Goal: Use online tool/utility: Utilize a website feature to perform a specific function

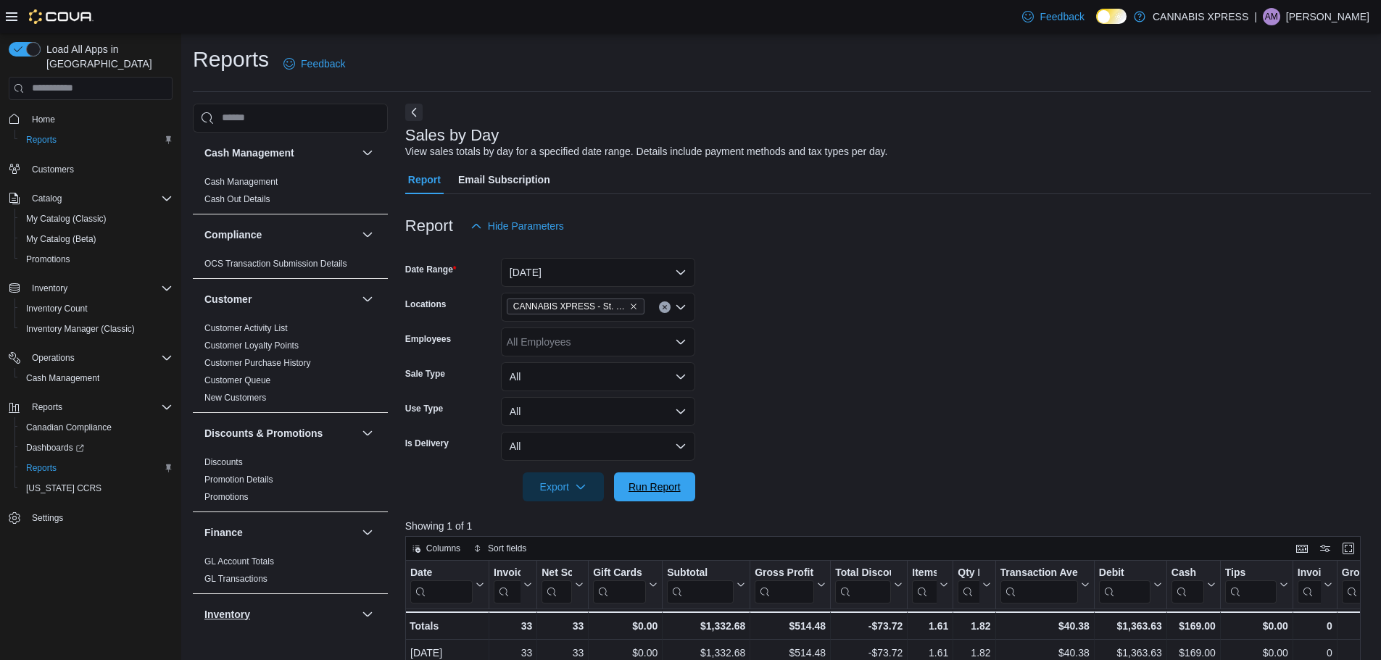
drag, startPoint x: 673, startPoint y: 490, endPoint x: 333, endPoint y: 608, distance: 360.5
click at [673, 490] on span "Run Report" at bounding box center [654, 487] width 52 height 14
click at [670, 488] on span "Run Report" at bounding box center [654, 486] width 52 height 14
click at [679, 502] on div at bounding box center [887, 510] width 965 height 17
click at [680, 486] on span "Run Report" at bounding box center [654, 486] width 52 height 14
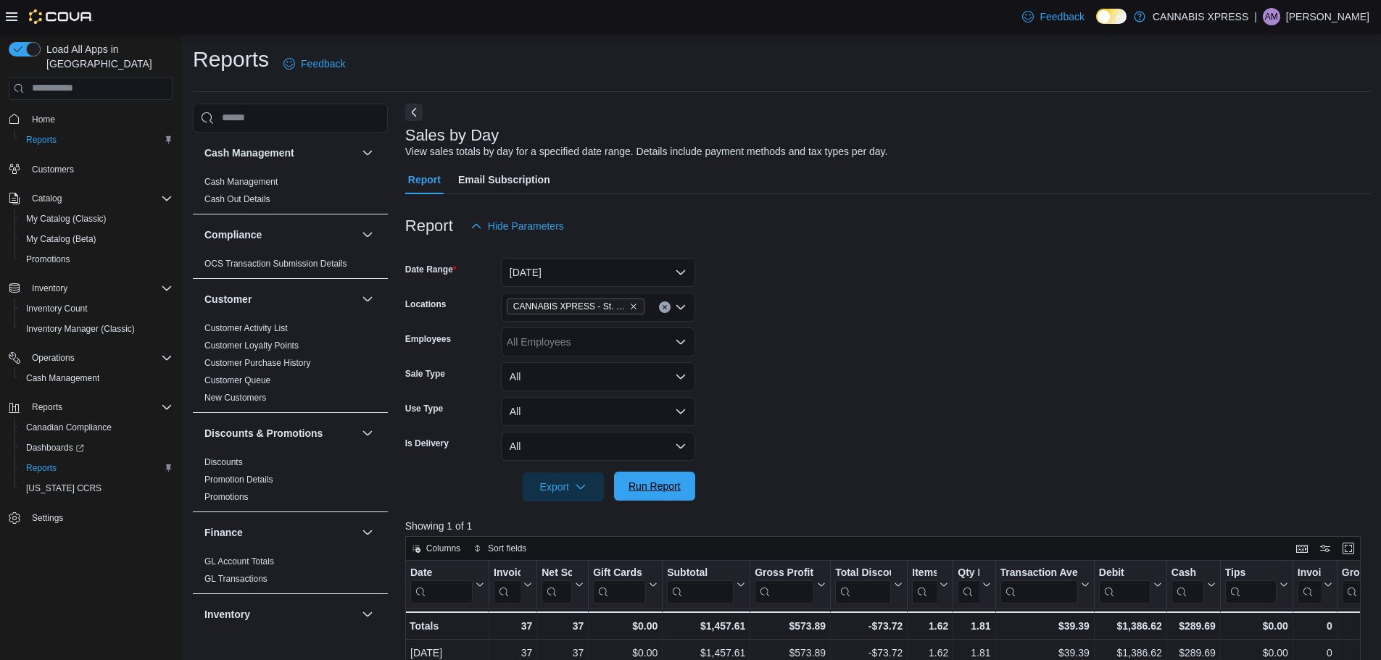
click at [687, 484] on button "Run Report" at bounding box center [654, 486] width 81 height 29
click at [652, 479] on span "Run Report" at bounding box center [655, 486] width 64 height 29
click at [642, 492] on span "Run Report" at bounding box center [654, 486] width 52 height 14
click at [639, 467] on div at bounding box center [887, 467] width 965 height 12
click at [659, 503] on div at bounding box center [887, 510] width 965 height 17
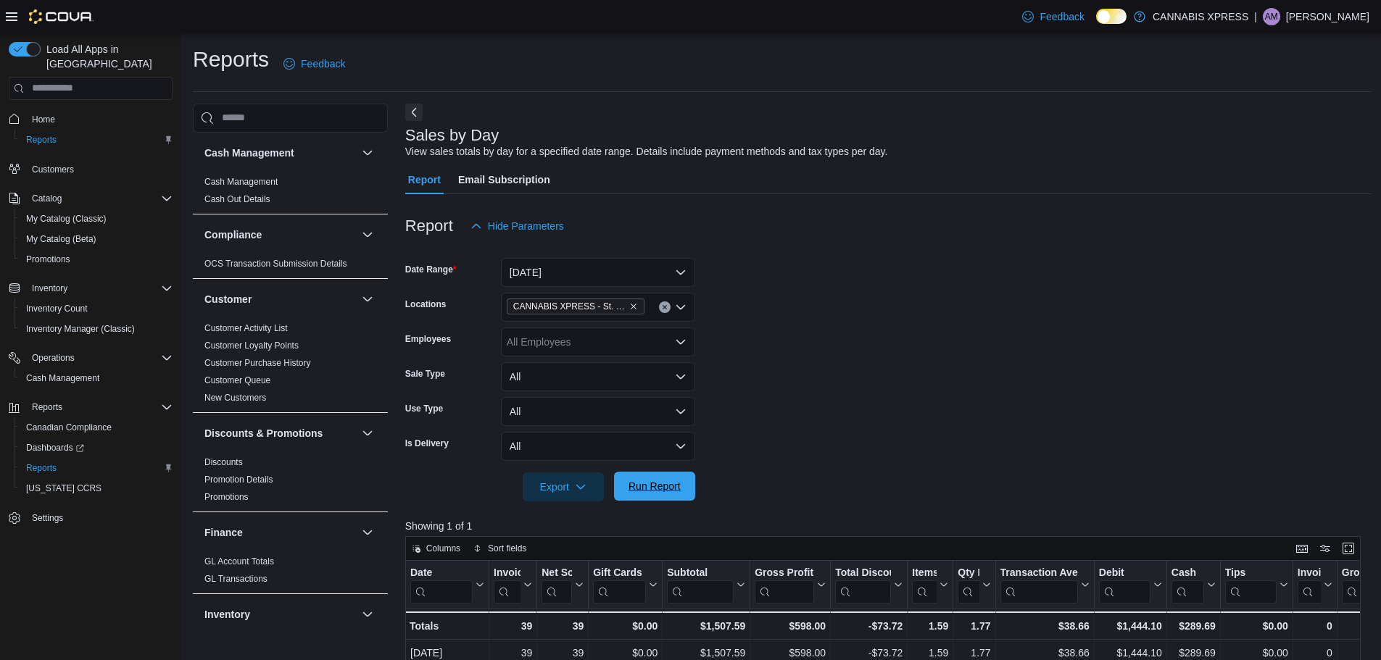
click at [670, 491] on span "Run Report" at bounding box center [654, 486] width 52 height 14
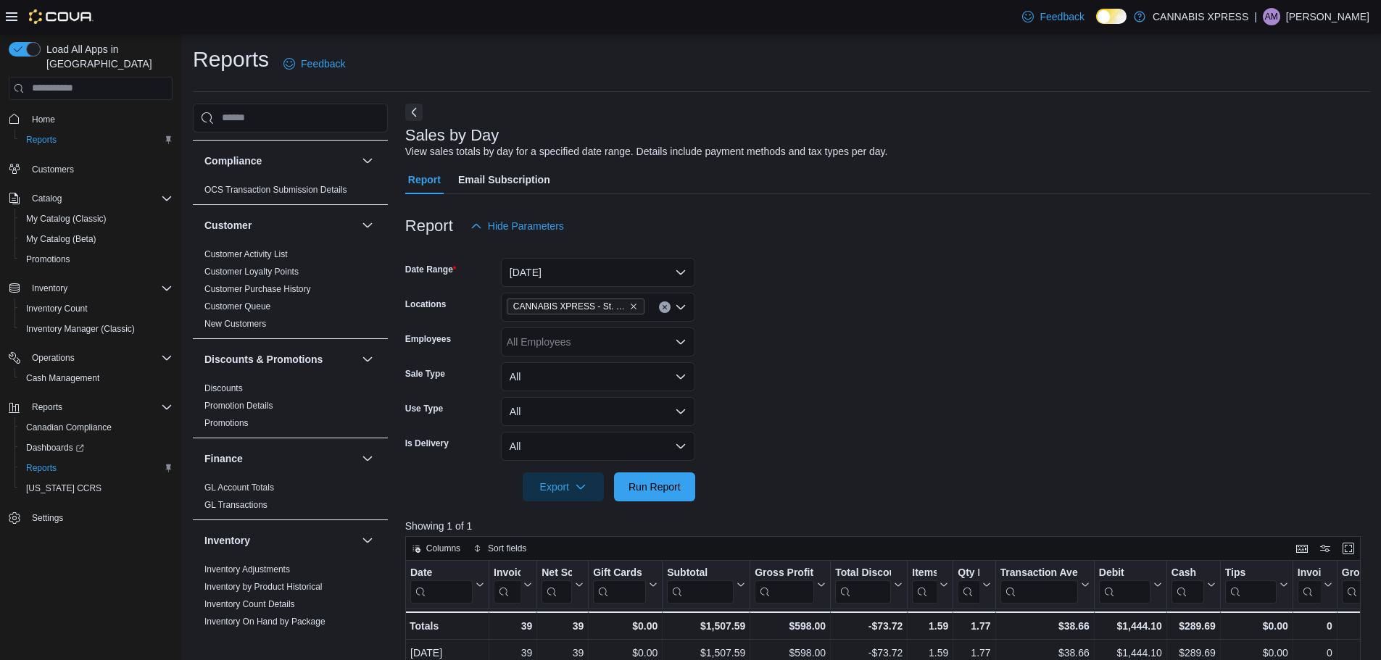
scroll to position [145, 0]
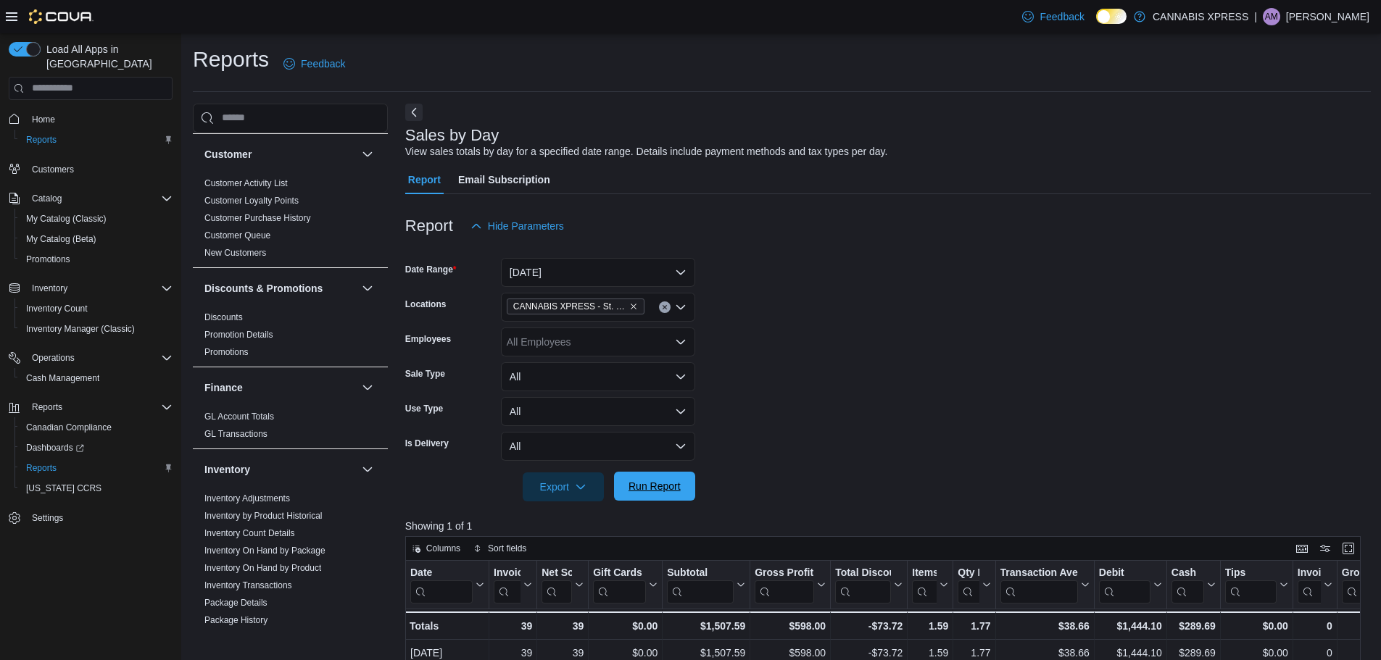
click at [648, 498] on span "Run Report" at bounding box center [655, 486] width 64 height 29
click at [684, 491] on span "Run Report" at bounding box center [655, 486] width 64 height 29
click at [654, 477] on form "Date Range [DATE] Locations CANNABIS XPRESS - [GEOGRAPHIC_DATA][PERSON_NAME] ([…" at bounding box center [887, 371] width 965 height 261
click at [654, 478] on span "Run Report" at bounding box center [655, 486] width 64 height 29
click at [673, 476] on span "Run Report" at bounding box center [655, 486] width 64 height 29
